Goal: Transaction & Acquisition: Obtain resource

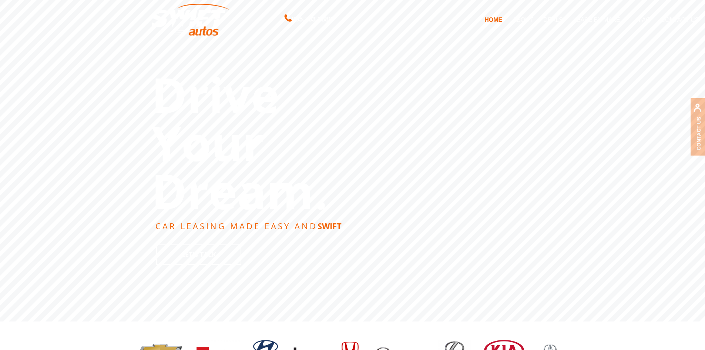
click at [567, 18] on ul "HOME ABOUT DEALS LEASE BY MAKE expand child menu Acura Audi BMW Chevrolet Ford …" at bounding box center [591, 20] width 225 height 16
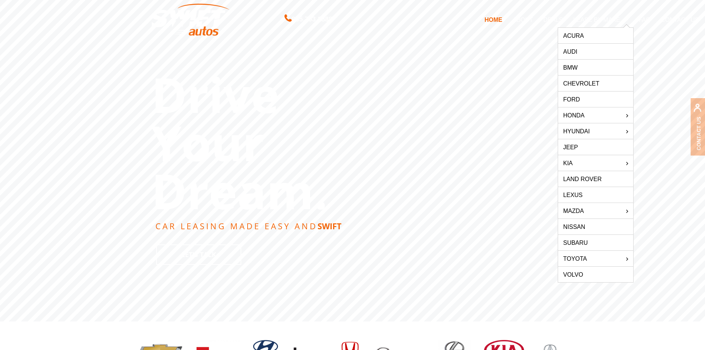
click at [559, 18] on link "DEALS" at bounding box center [553, 20] width 30 height 16
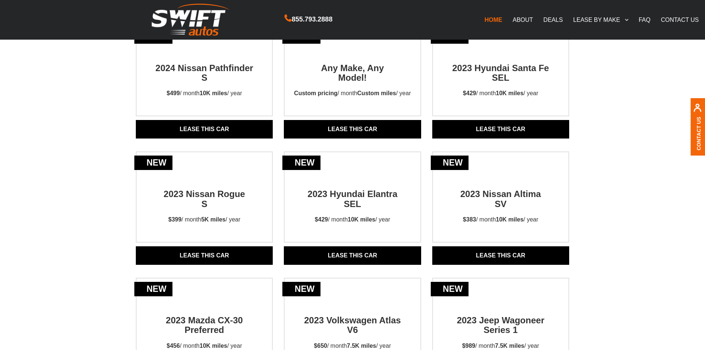
scroll to position [111, 0]
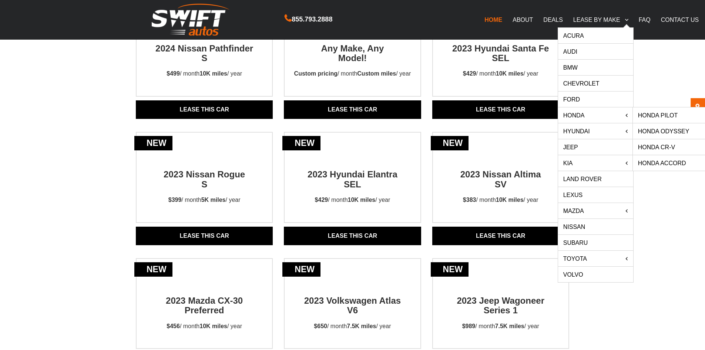
click at [575, 115] on link "HONDA" at bounding box center [595, 115] width 75 height 16
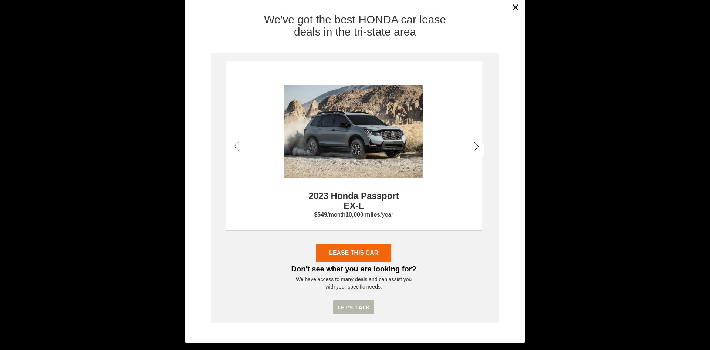
scroll to position [19, 0]
